Goal: Information Seeking & Learning: Learn about a topic

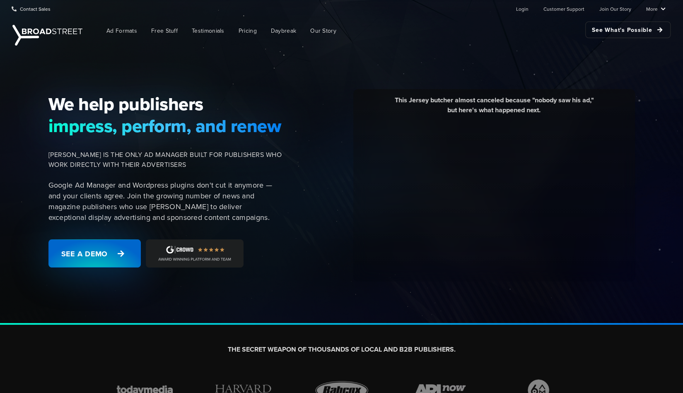
click at [91, 265] on link "See a Demo" at bounding box center [94, 253] width 92 height 28
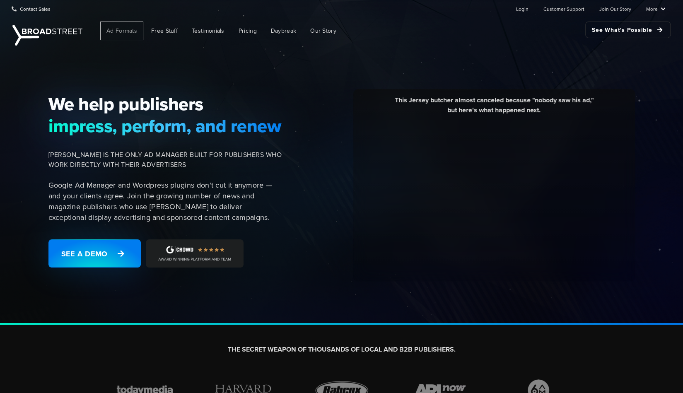
click at [126, 31] on span "Ad Formats" at bounding box center [121, 31] width 31 height 9
